Goal: Use online tool/utility: Utilize a website feature to perform a specific function

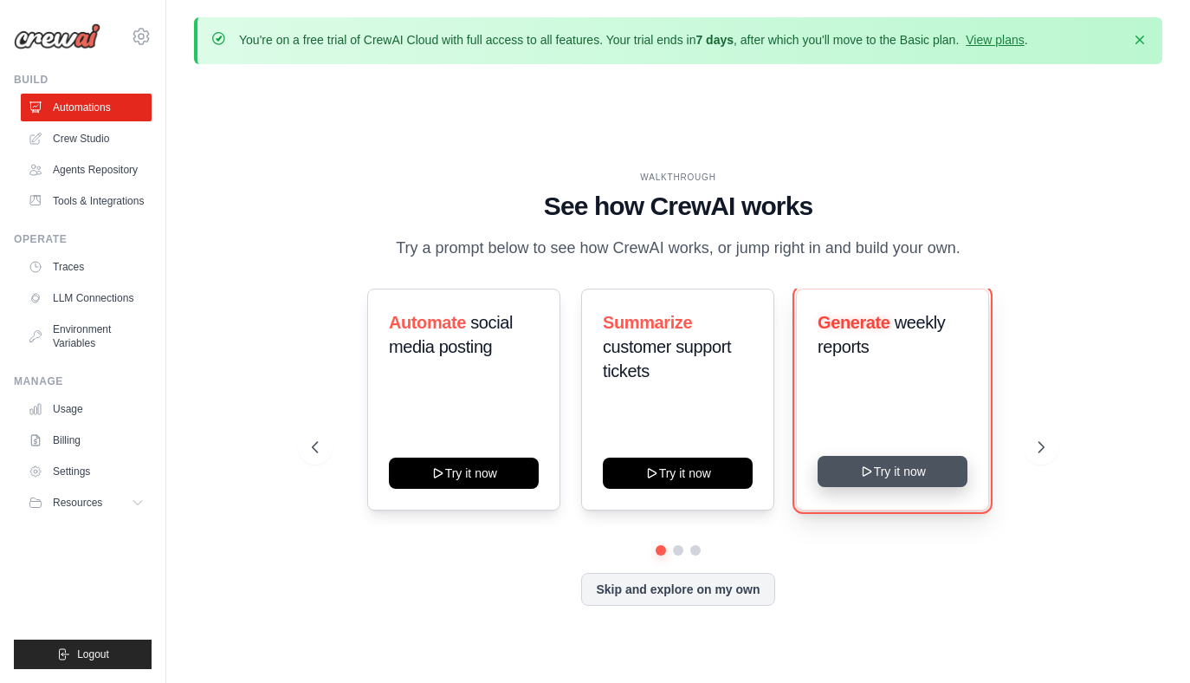
click at [901, 464] on button "Try it now" at bounding box center [893, 471] width 150 height 31
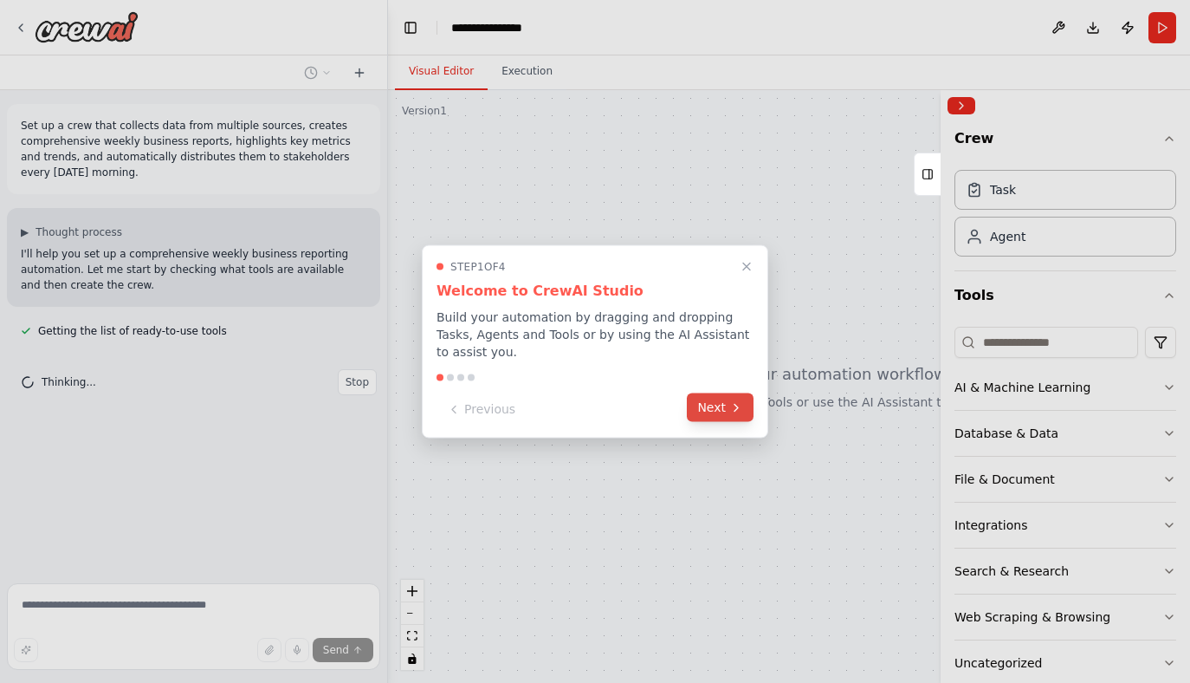
click at [722, 409] on button "Next" at bounding box center [720, 407] width 67 height 29
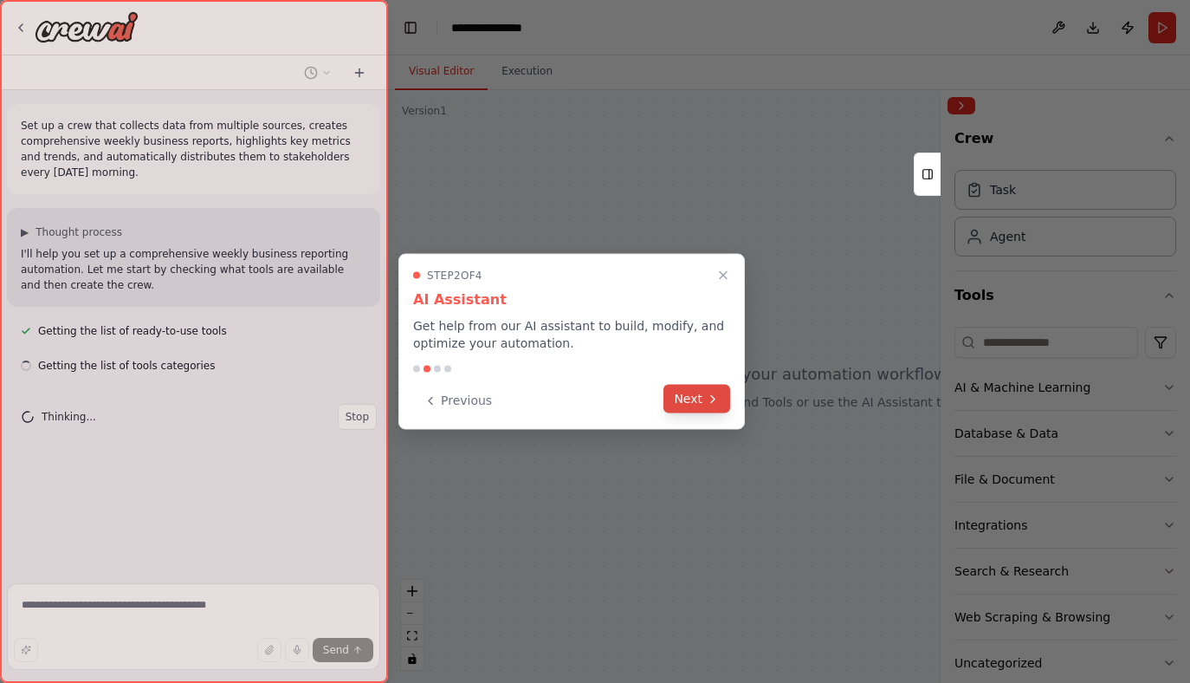
click at [693, 392] on button "Next" at bounding box center [697, 399] width 67 height 29
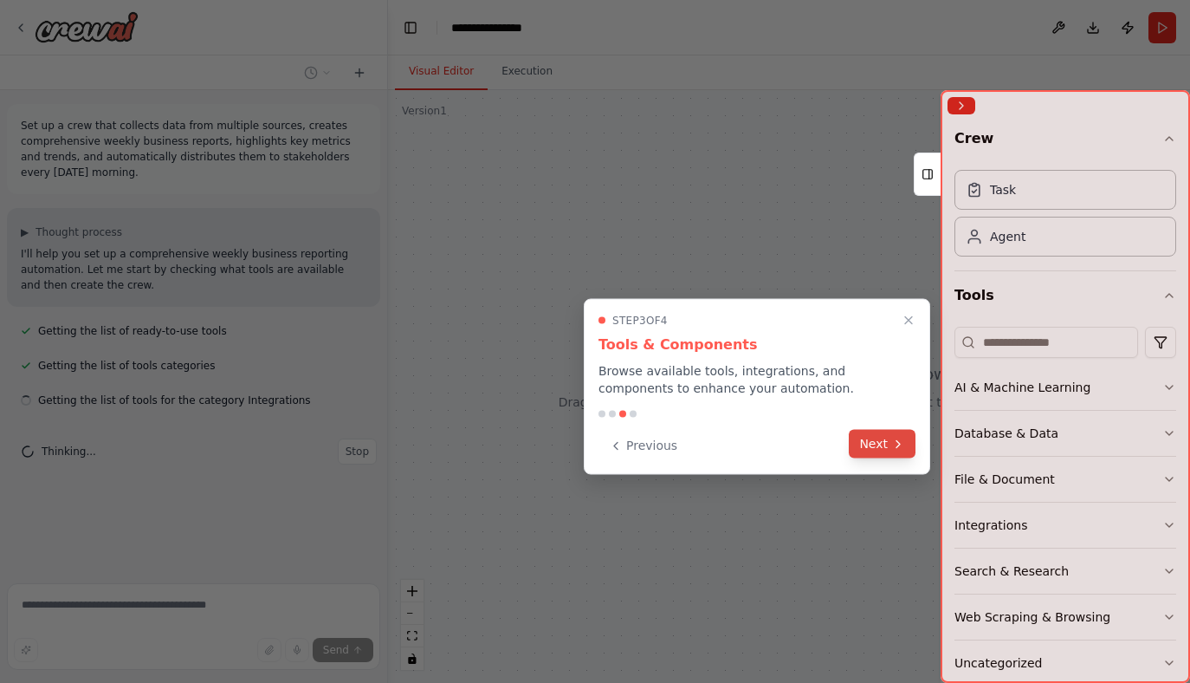
click at [890, 436] on button "Next" at bounding box center [882, 444] width 67 height 29
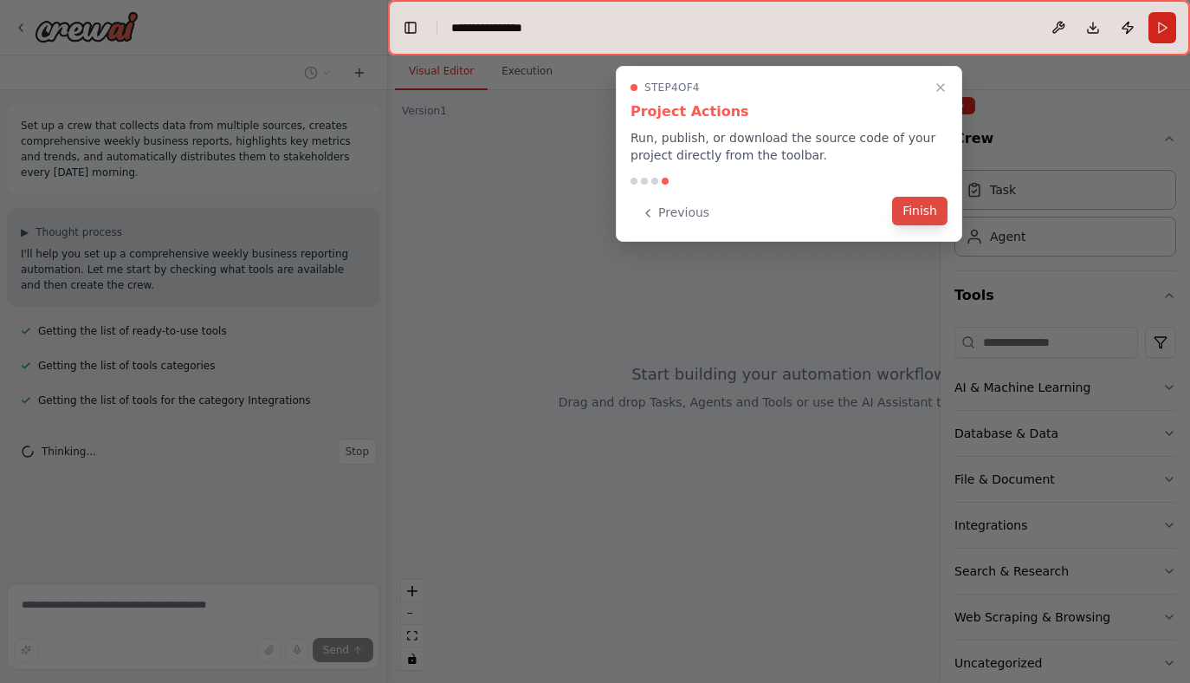
click at [924, 208] on button "Finish" at bounding box center [919, 211] width 55 height 29
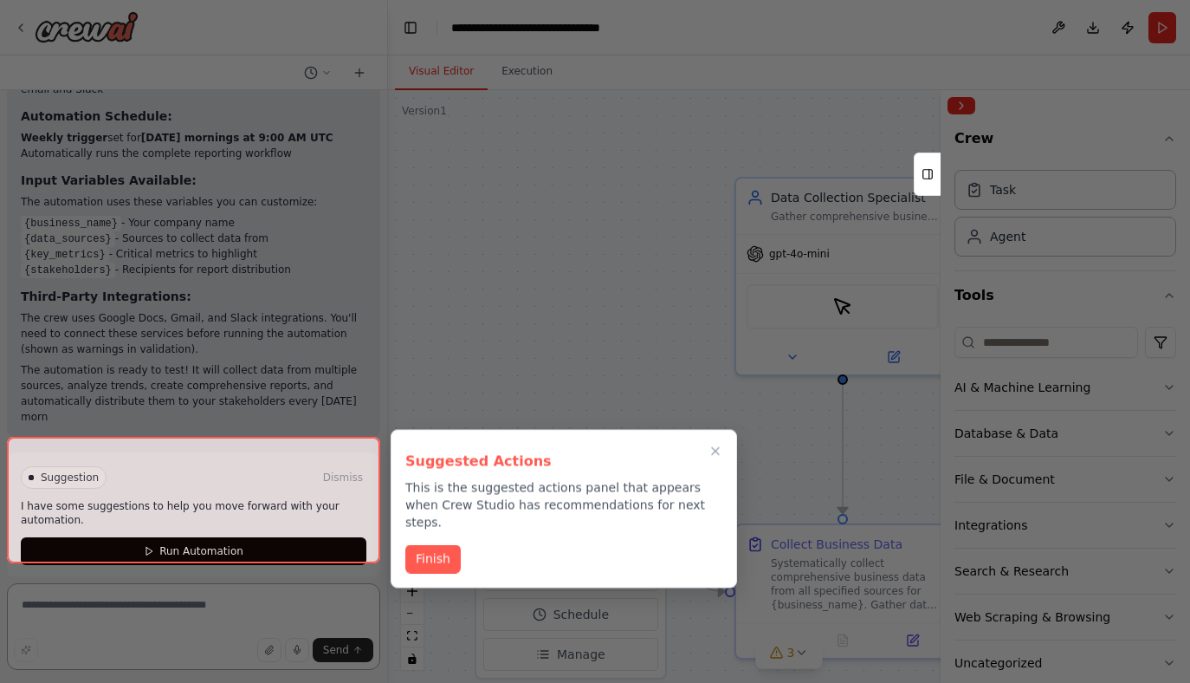
scroll to position [1561, 0]
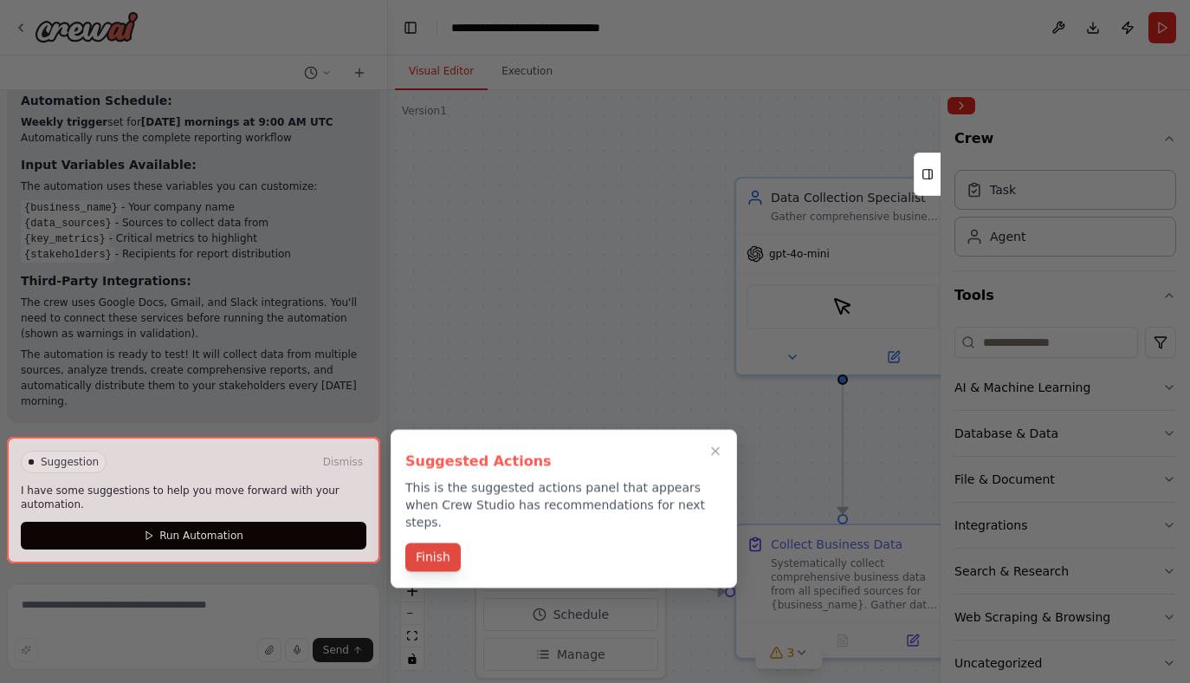
click at [437, 543] on button "Finish" at bounding box center [432, 557] width 55 height 29
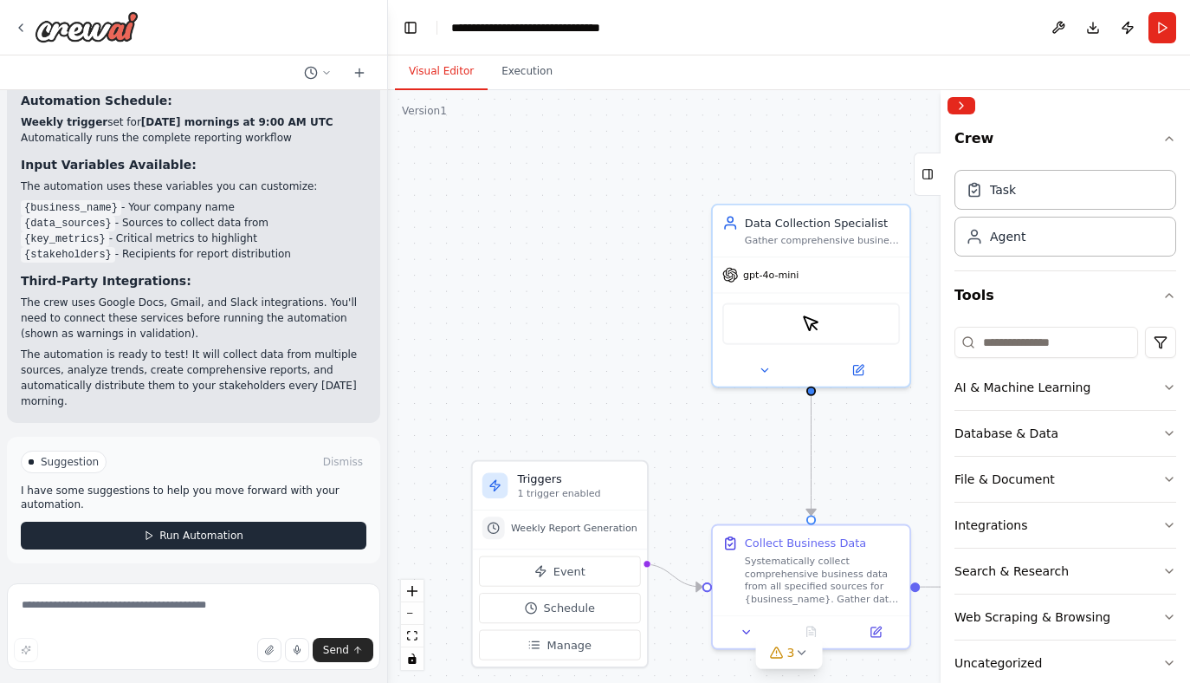
click at [215, 534] on span "Run Automation" at bounding box center [201, 535] width 84 height 14
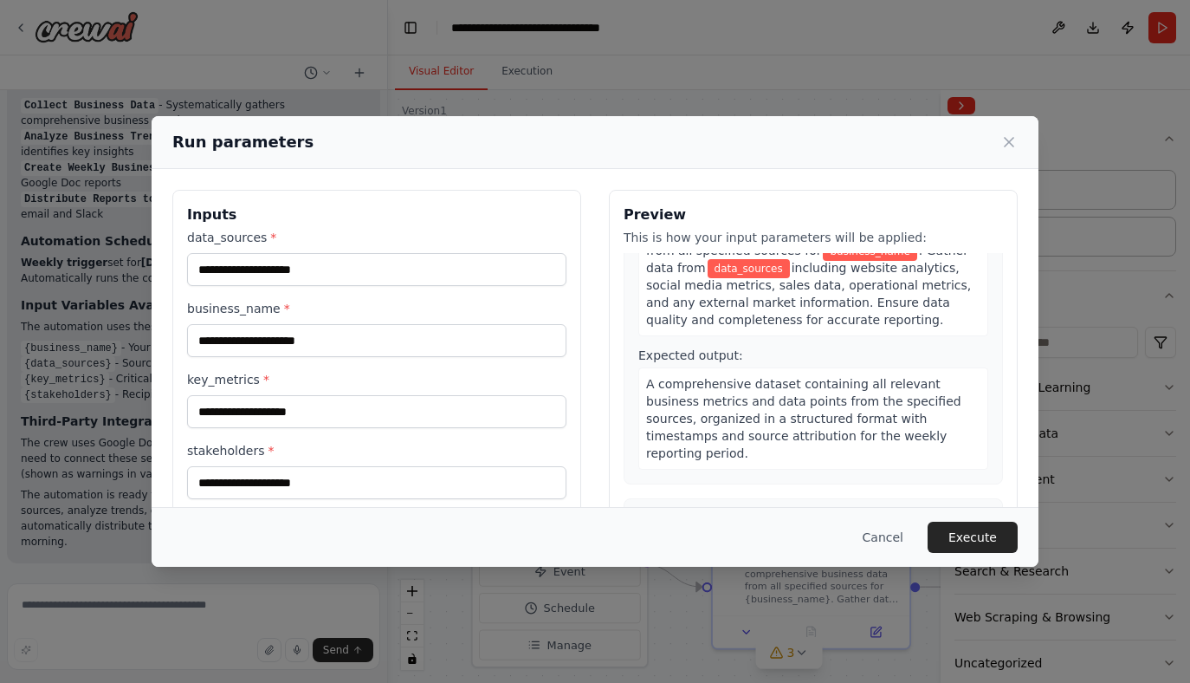
scroll to position [0, 0]
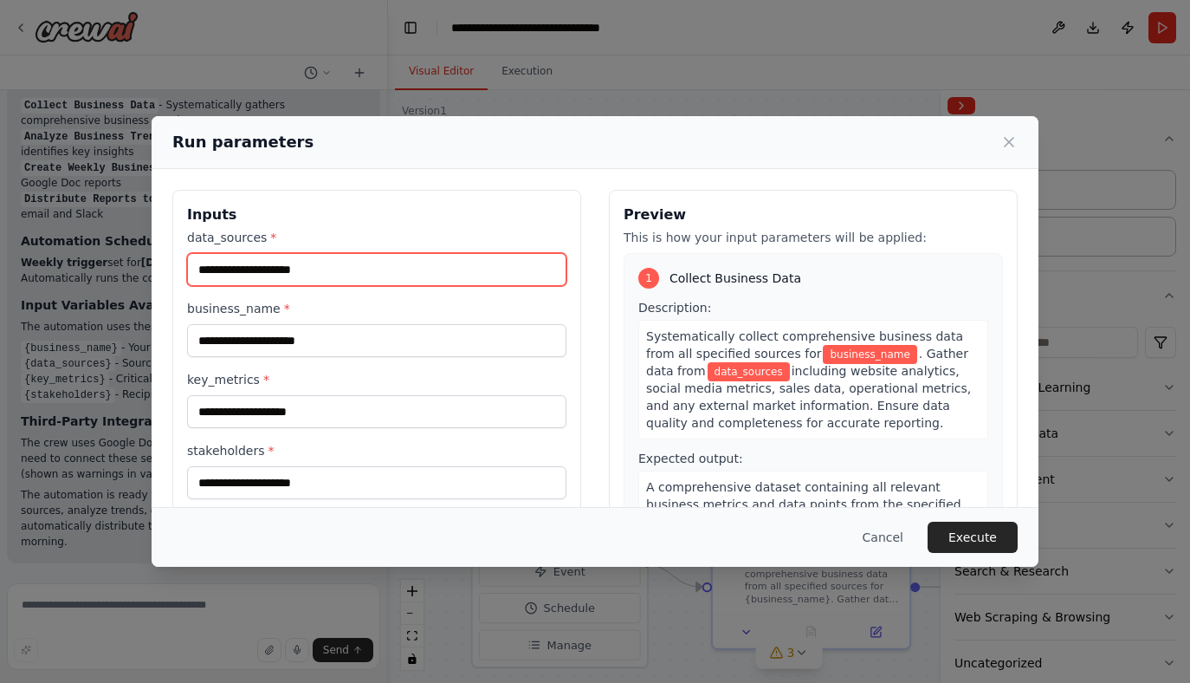
click at [343, 269] on input "data_sources *" at bounding box center [376, 269] width 379 height 33
type input "*"
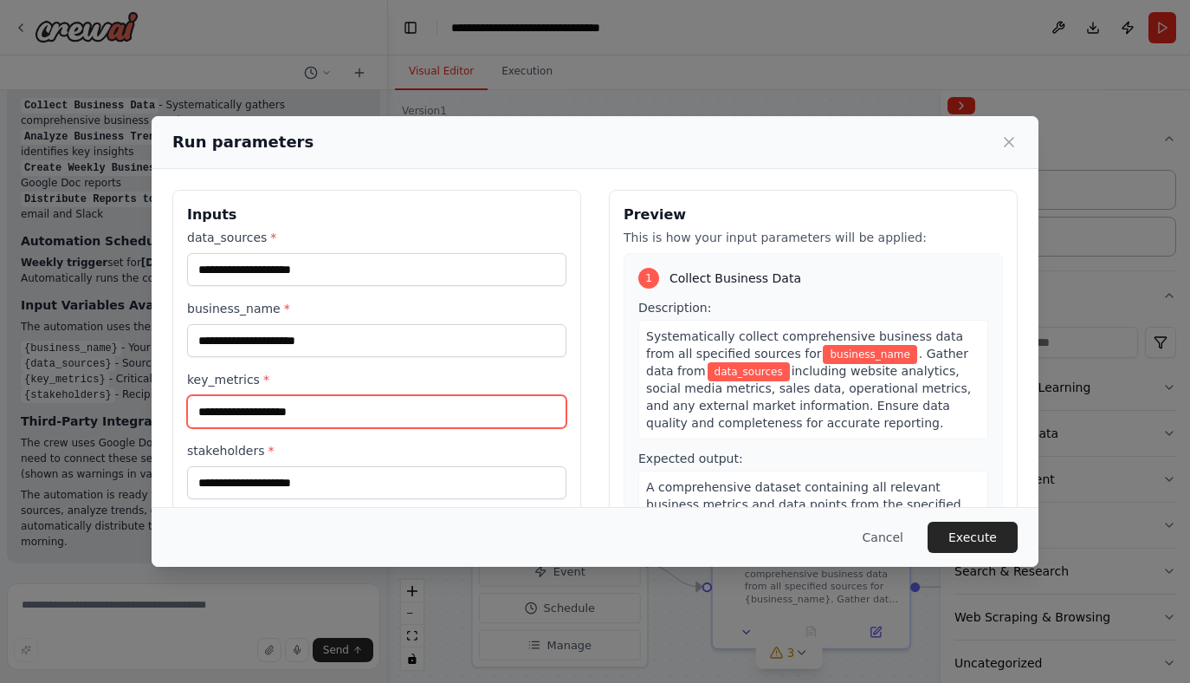
click at [316, 418] on input "key_metrics *" at bounding box center [376, 411] width 379 height 33
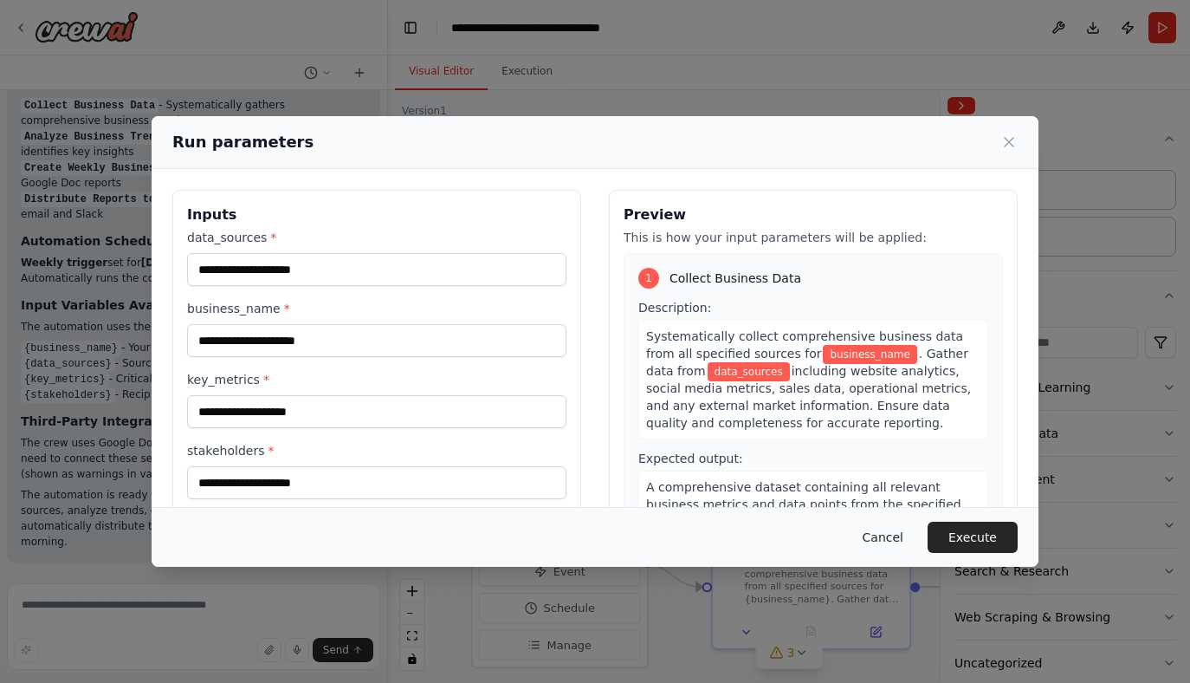
click at [880, 536] on button "Cancel" at bounding box center [883, 536] width 68 height 31
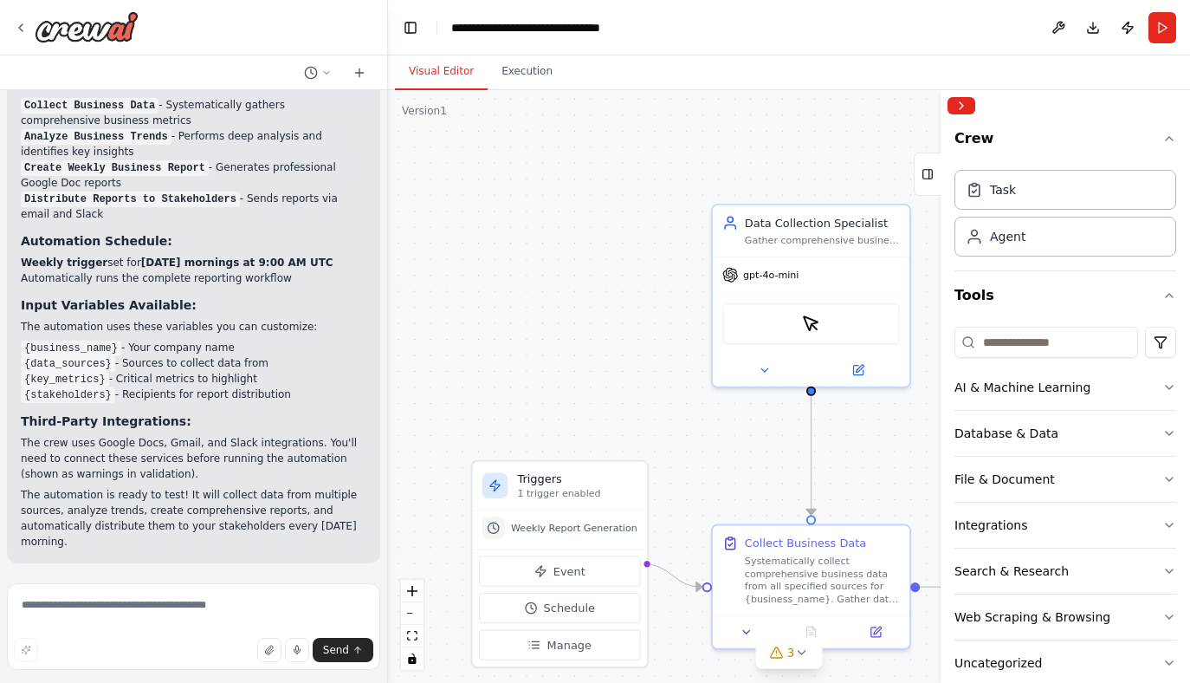
click at [648, 359] on div ".deletable-edge-delete-btn { width: 20px; height: 20px; border: 0px solid #ffff…" at bounding box center [789, 386] width 802 height 592
click at [1020, 189] on div "Task" at bounding box center [1066, 189] width 222 height 40
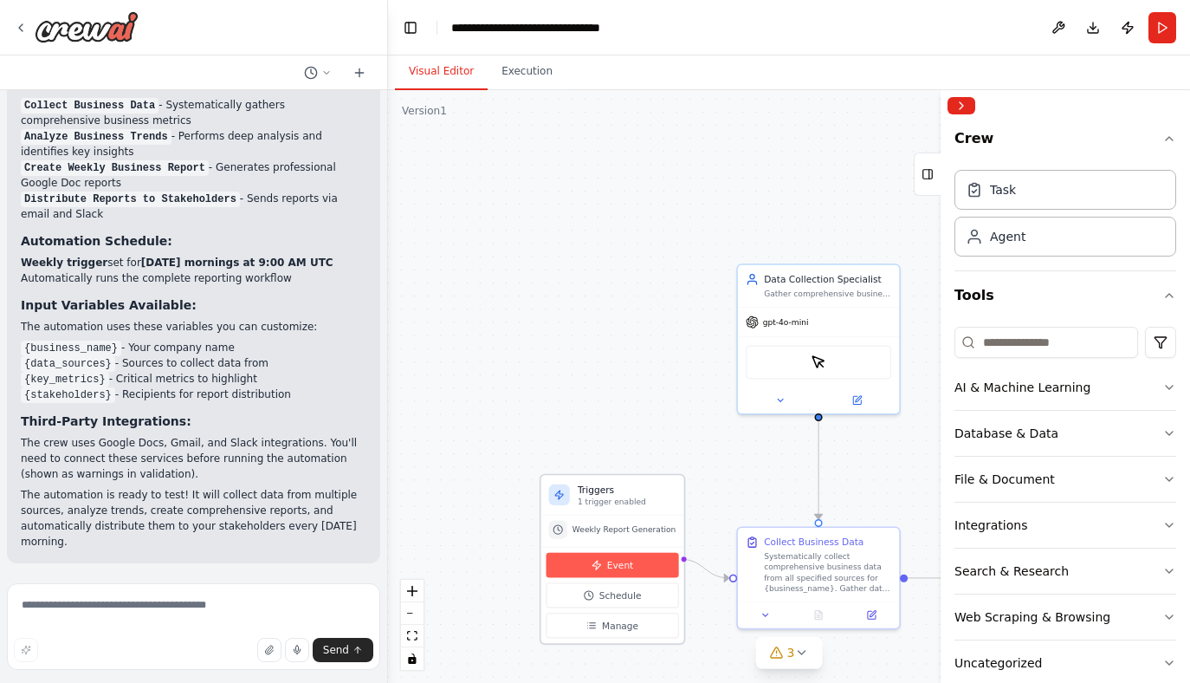
click at [611, 564] on span "Event" at bounding box center [620, 565] width 26 height 13
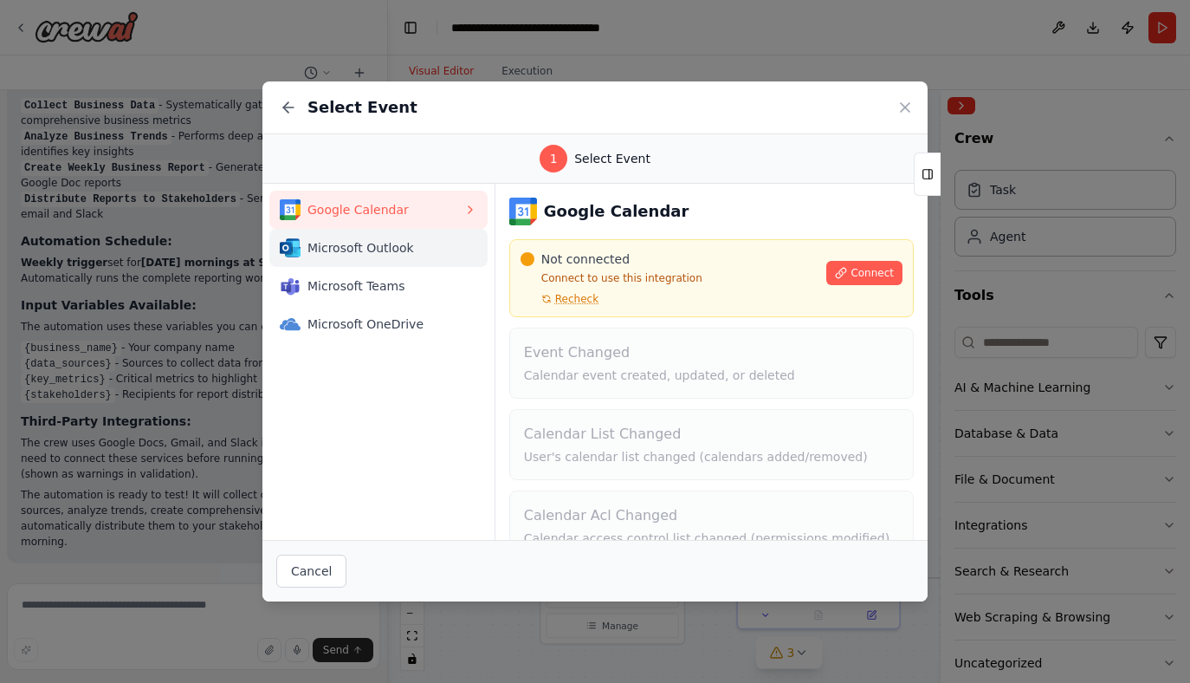
click at [356, 260] on button "Microsoft Outlook" at bounding box center [378, 248] width 218 height 38
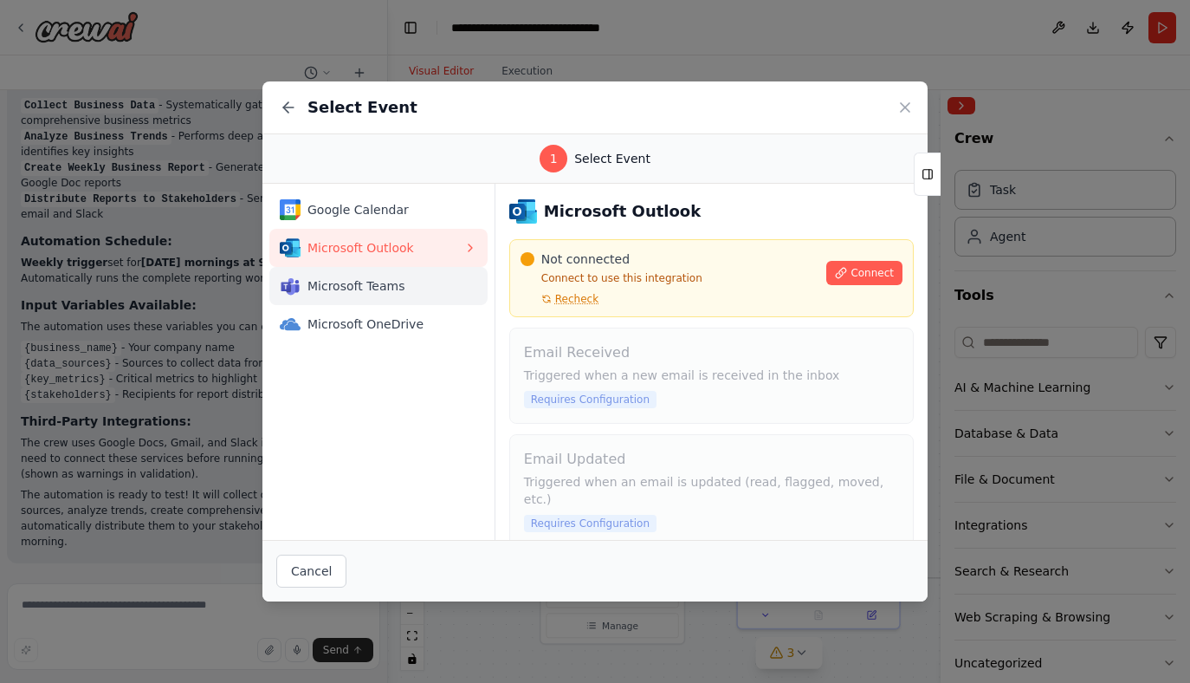
click at [350, 290] on span "Microsoft Teams" at bounding box center [385, 285] width 156 height 17
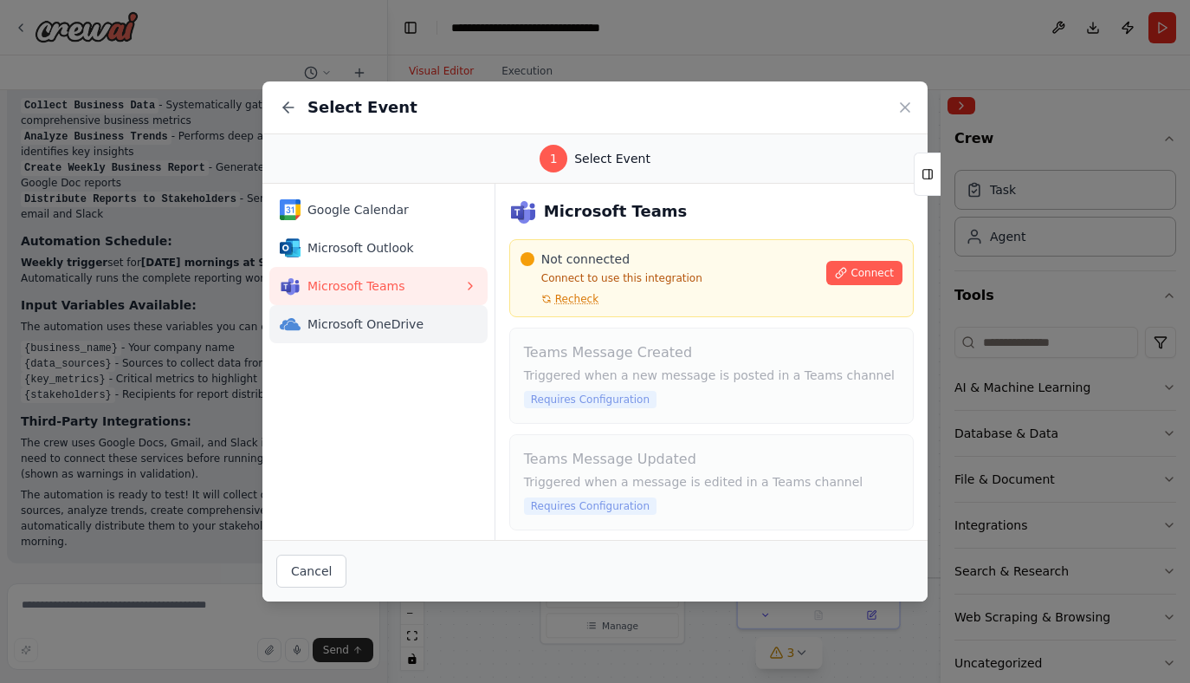
click at [362, 320] on span "Microsoft OneDrive" at bounding box center [385, 323] width 156 height 17
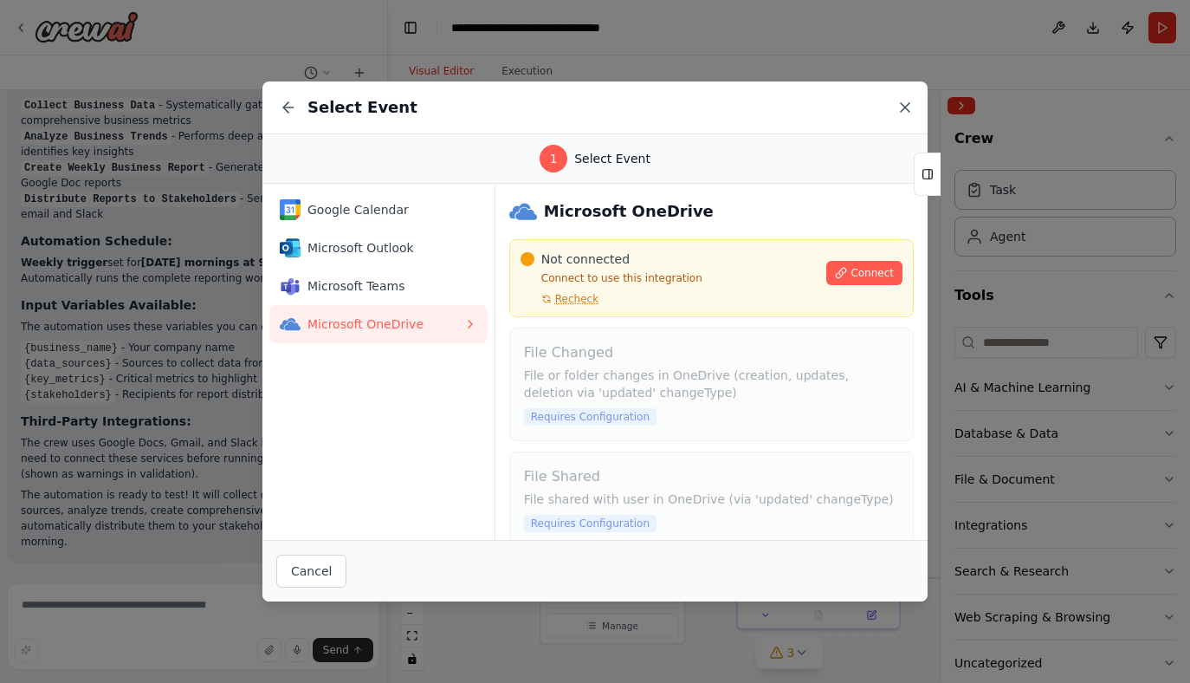
click at [902, 107] on icon at bounding box center [905, 107] width 17 height 17
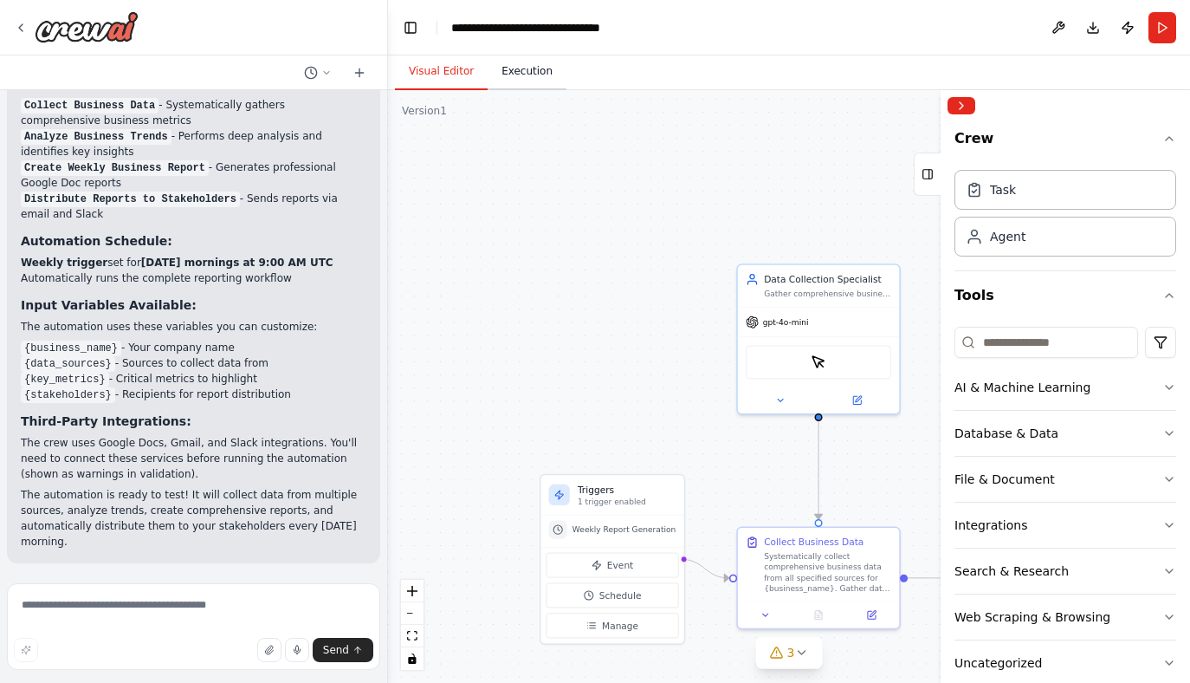
click at [518, 72] on button "Execution" at bounding box center [527, 72] width 79 height 36
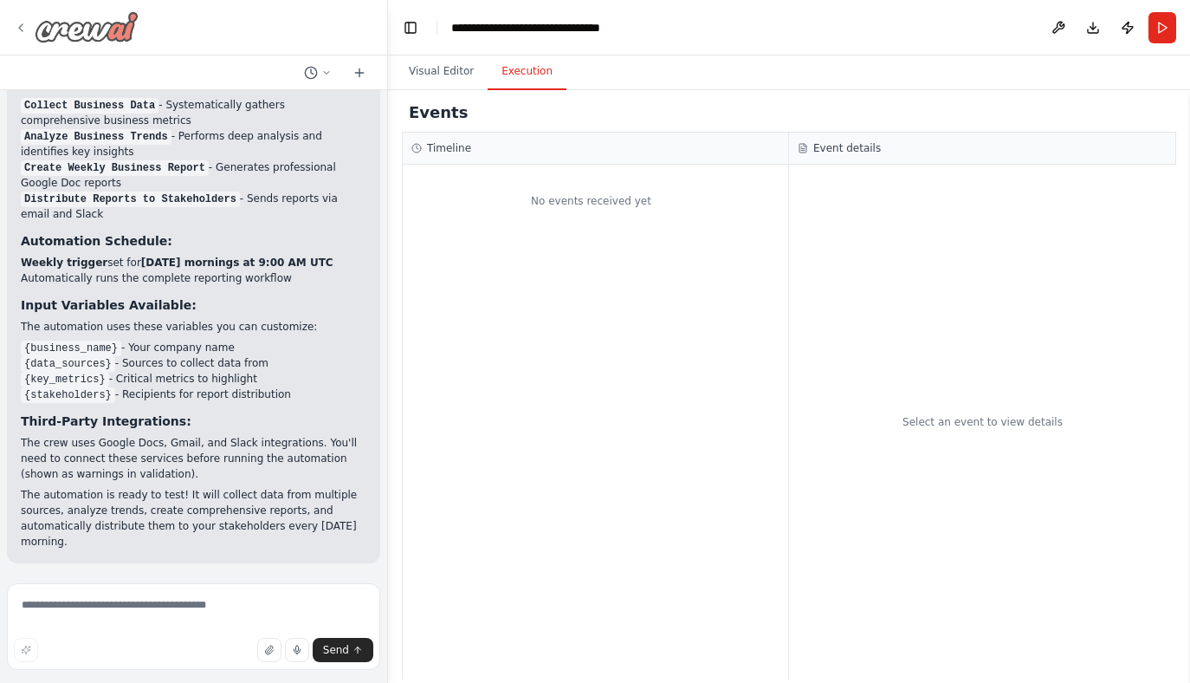
click at [84, 25] on img at bounding box center [87, 26] width 104 height 31
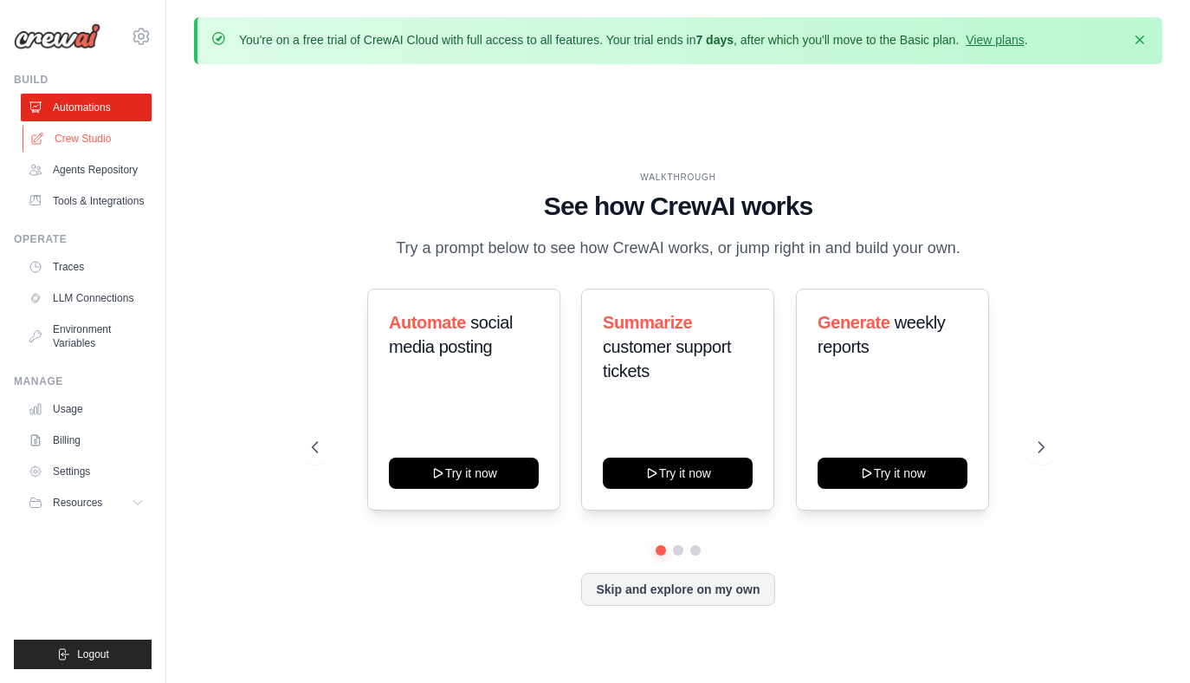
click at [97, 144] on link "Crew Studio" at bounding box center [88, 139] width 131 height 28
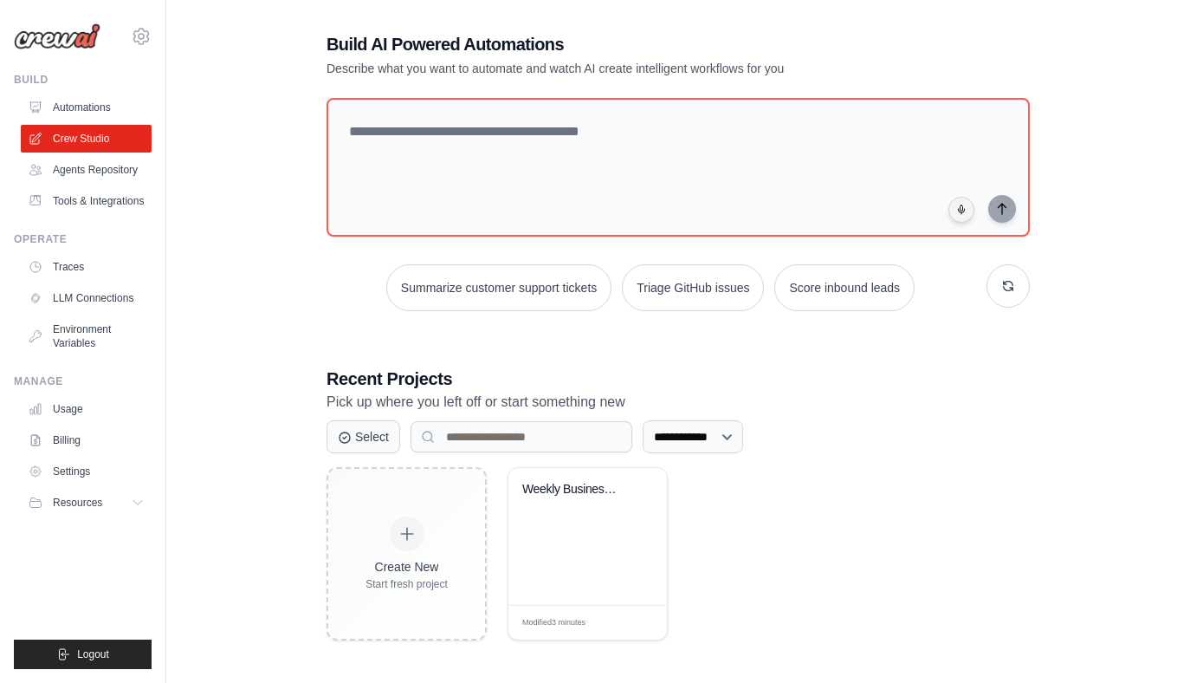
scroll to position [94, 0]
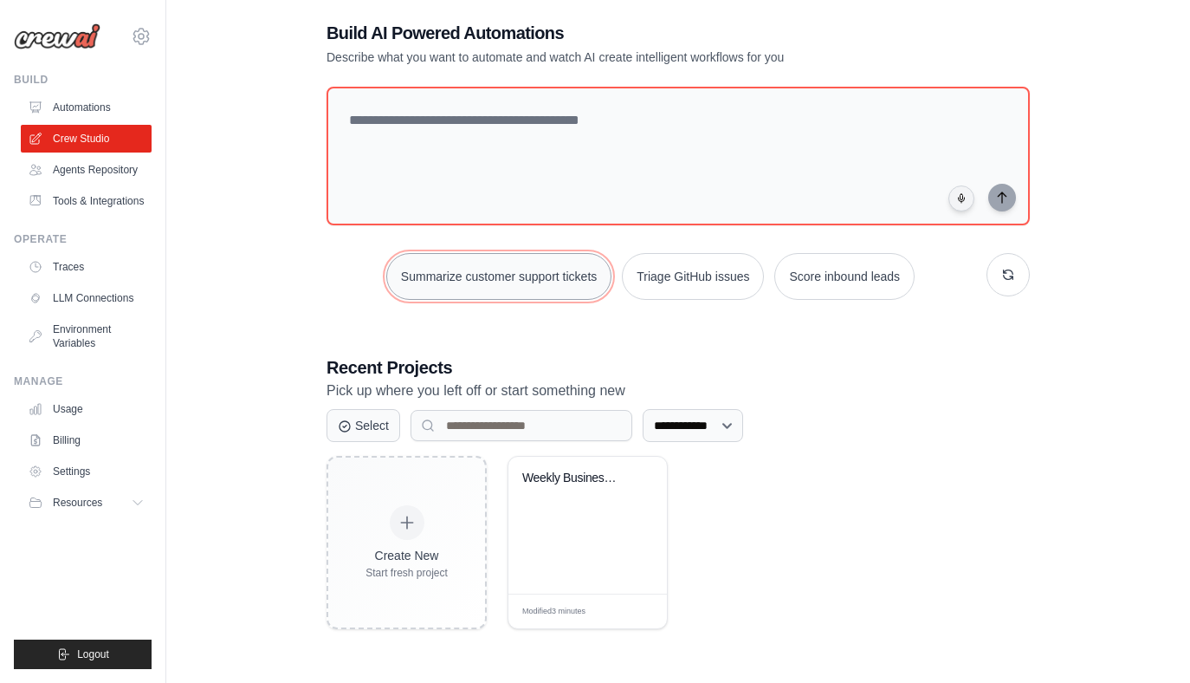
click at [545, 285] on button "Summarize customer support tickets" at bounding box center [498, 276] width 225 height 47
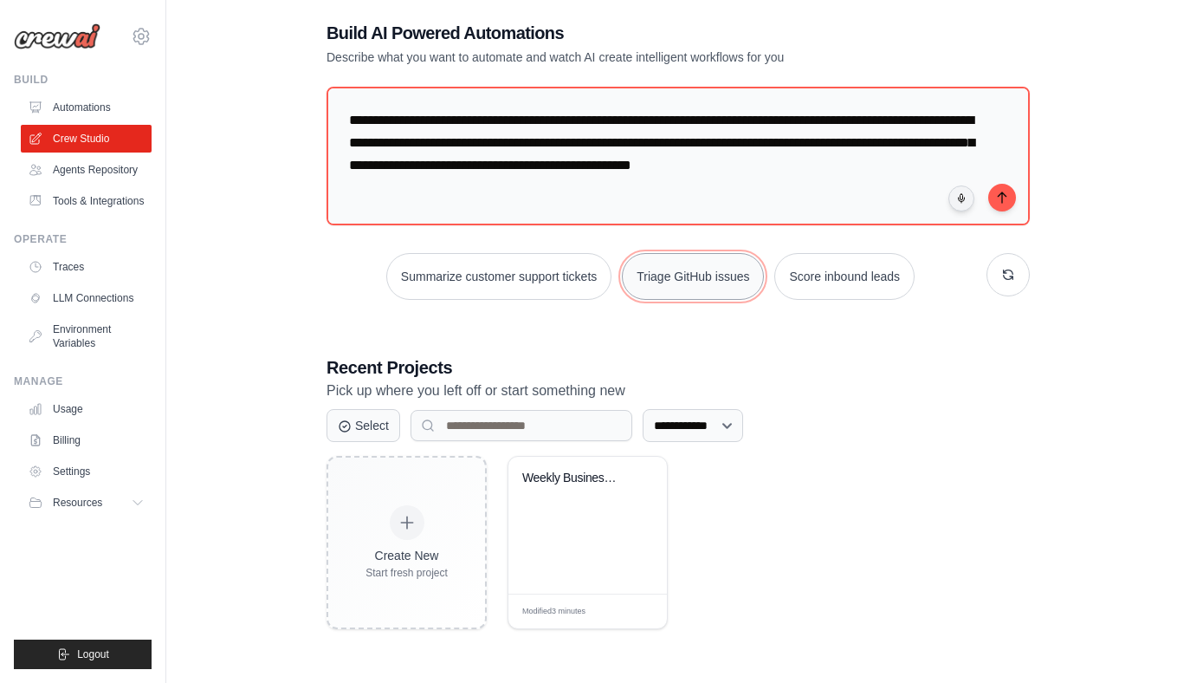
click at [714, 288] on button "Triage GitHub issues" at bounding box center [693, 276] width 142 height 47
click at [902, 412] on div "**********" at bounding box center [678, 425] width 703 height 33
